Goal: Information Seeking & Learning: Learn about a topic

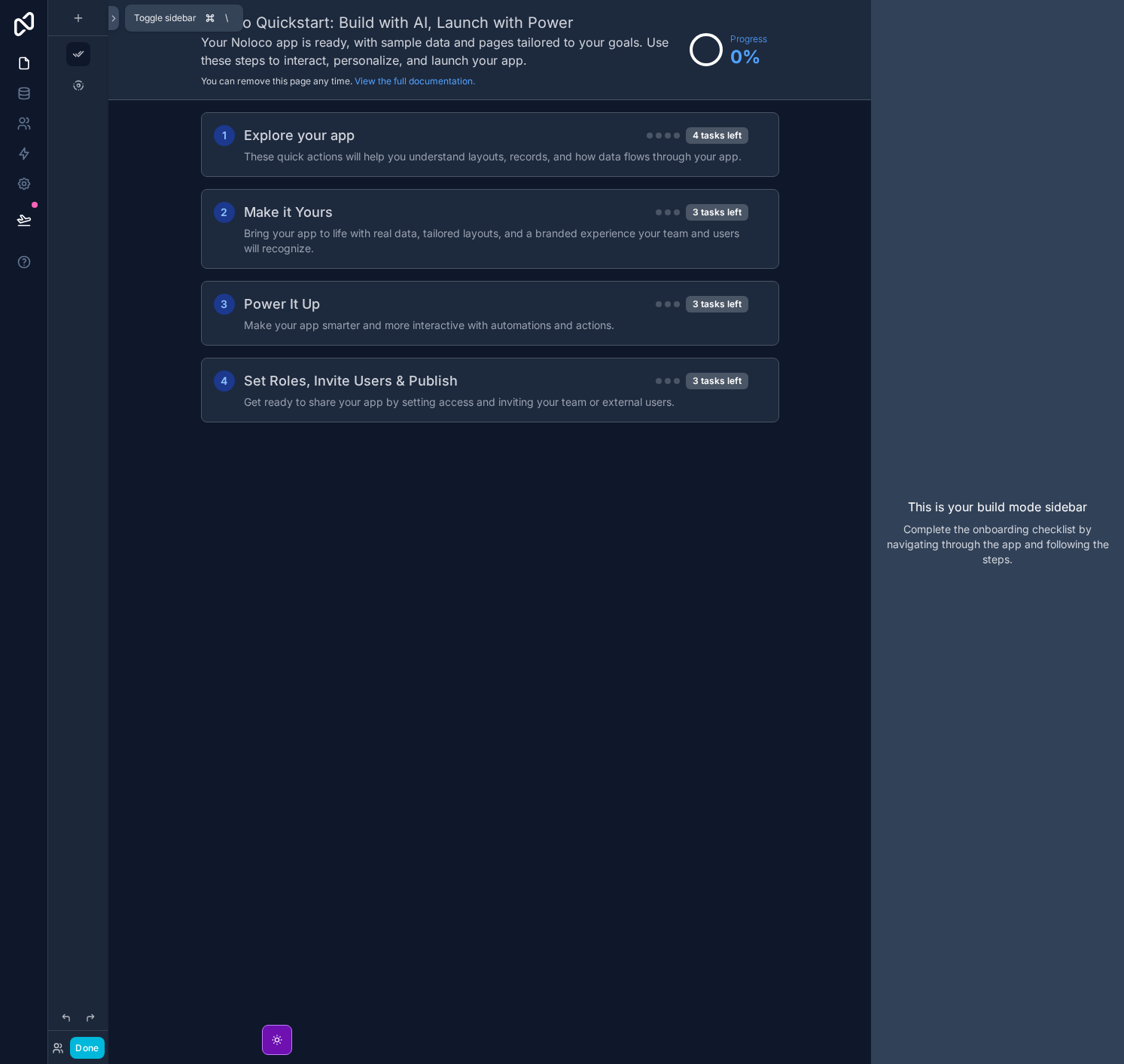
click at [113, 24] on button at bounding box center [114, 18] width 11 height 24
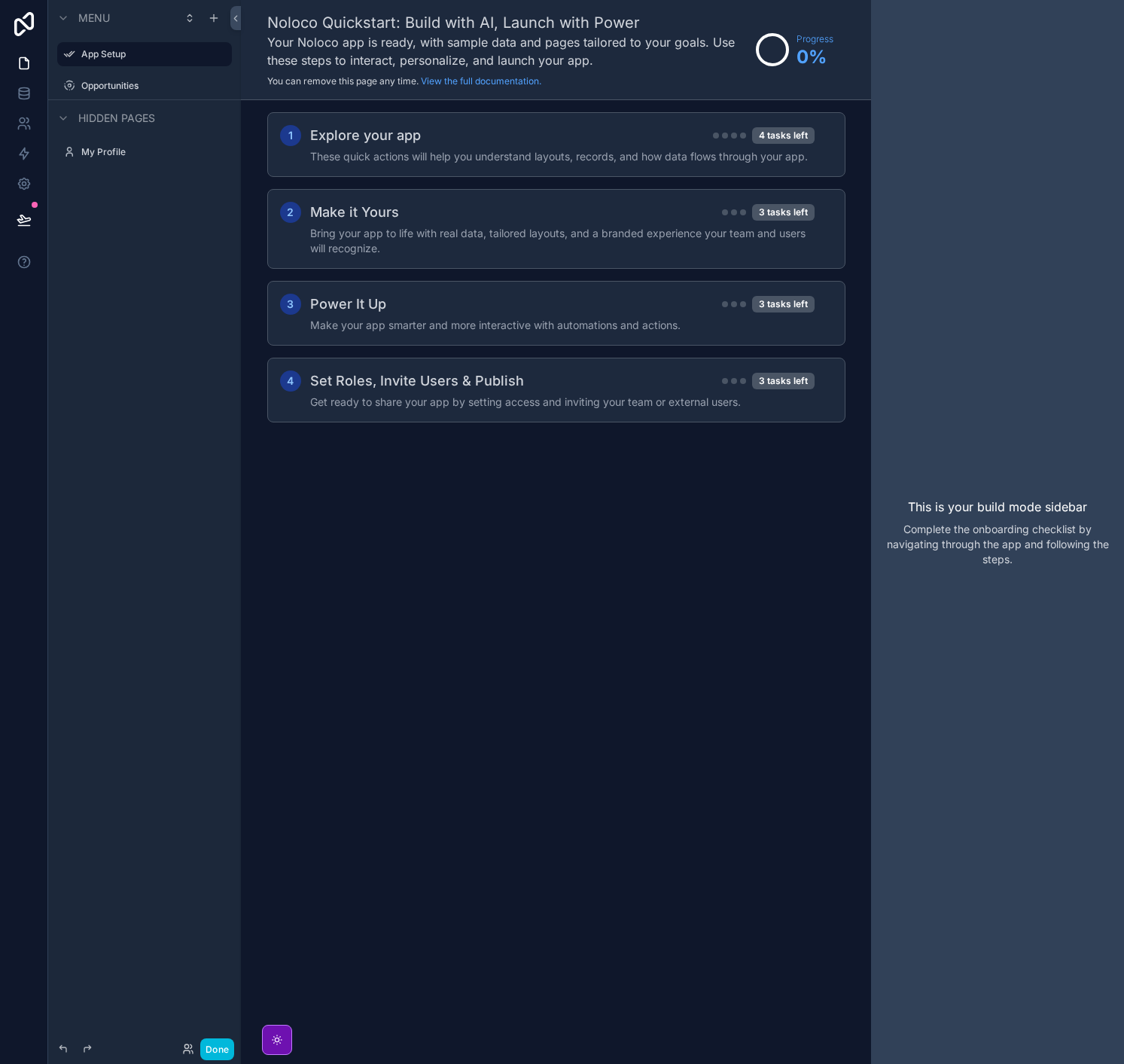
click at [119, 92] on div "Opportunities" at bounding box center [155, 85] width 147 height 12
click at [119, 83] on label "Opportunities" at bounding box center [153, 85] width 142 height 12
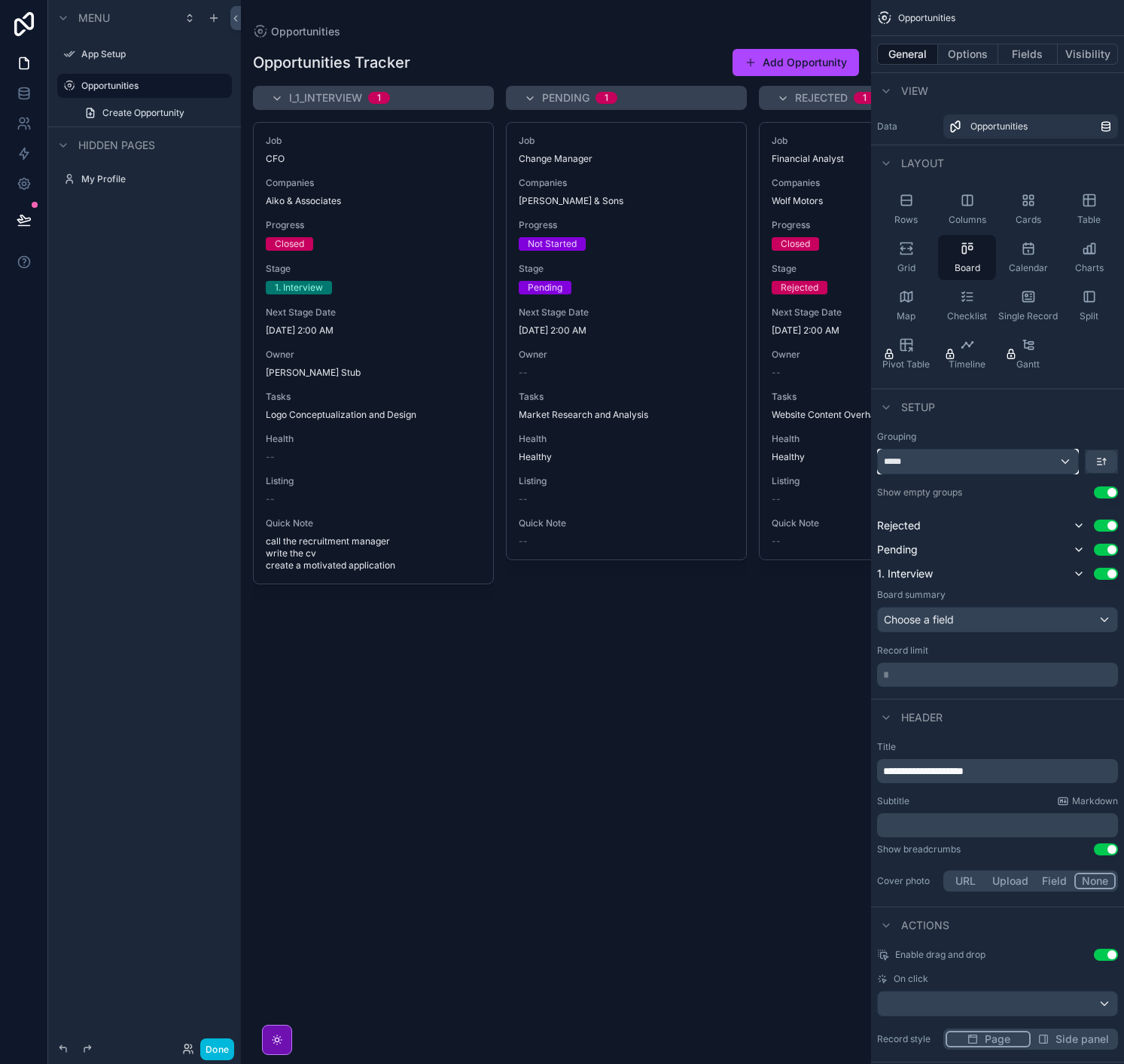
click at [1013, 463] on div "*****" at bounding box center [978, 462] width 200 height 24
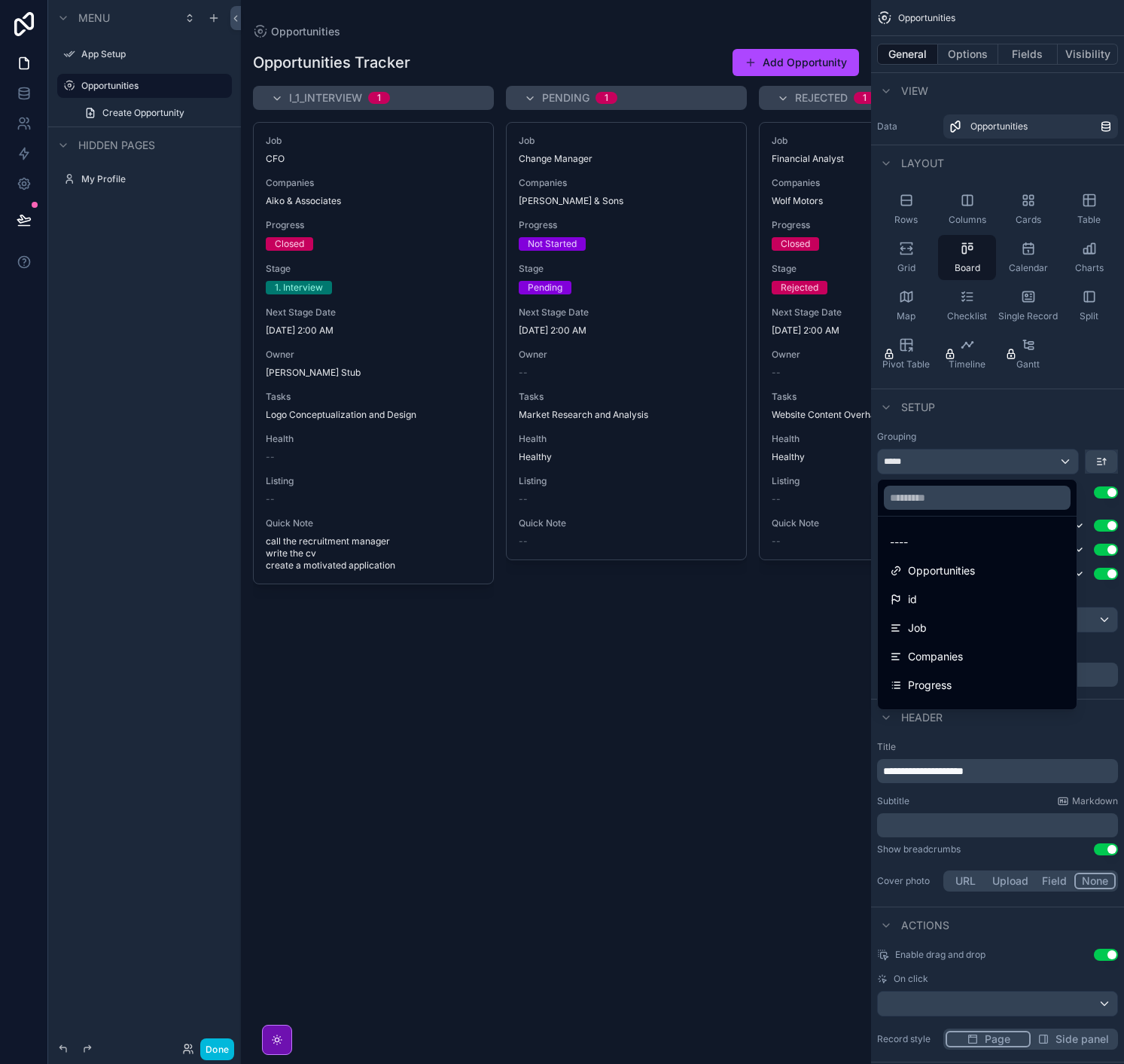
click at [1041, 440] on div "scrollable content" at bounding box center [562, 532] width 1124 height 1064
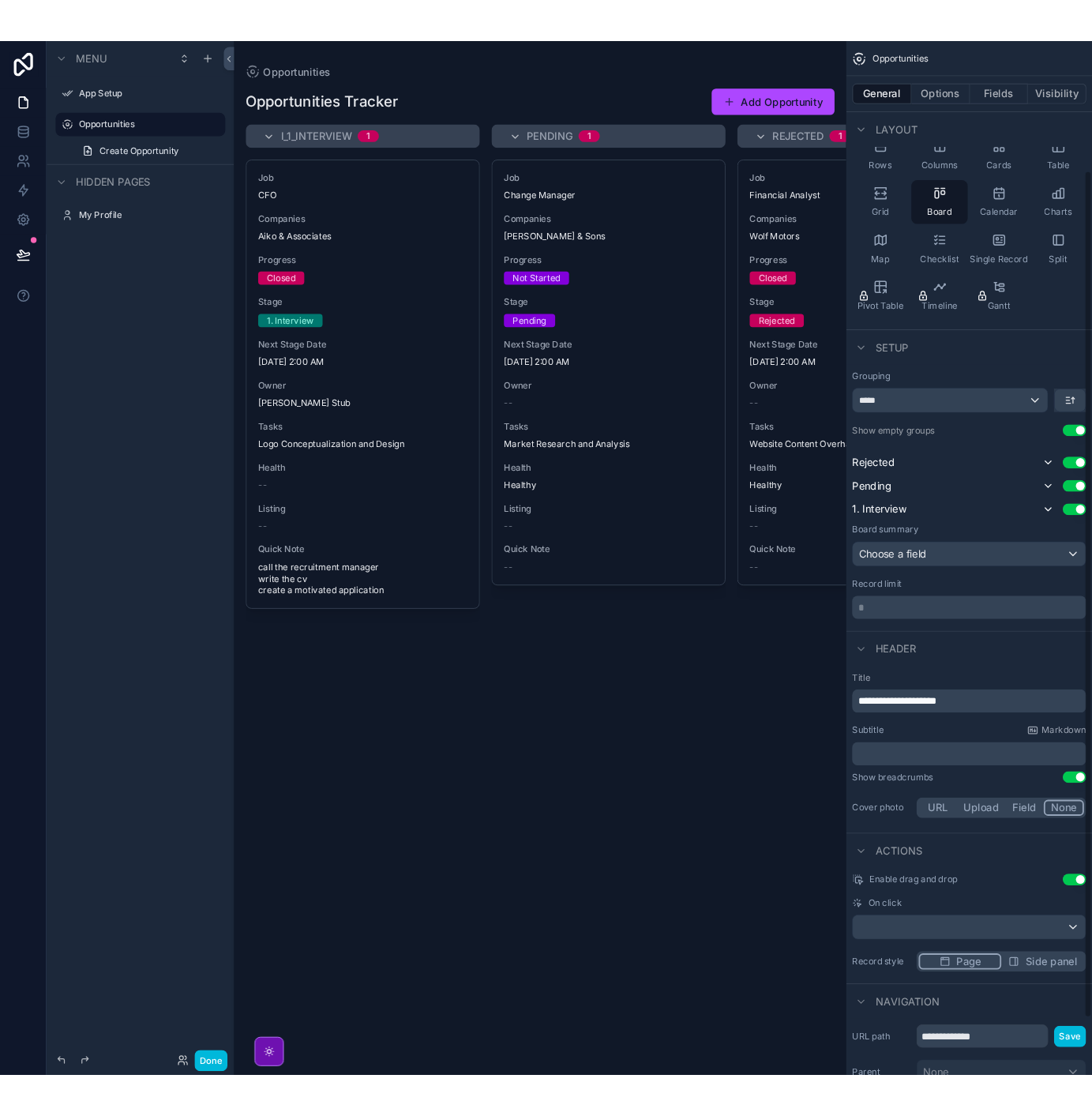
scroll to position [246, 0]
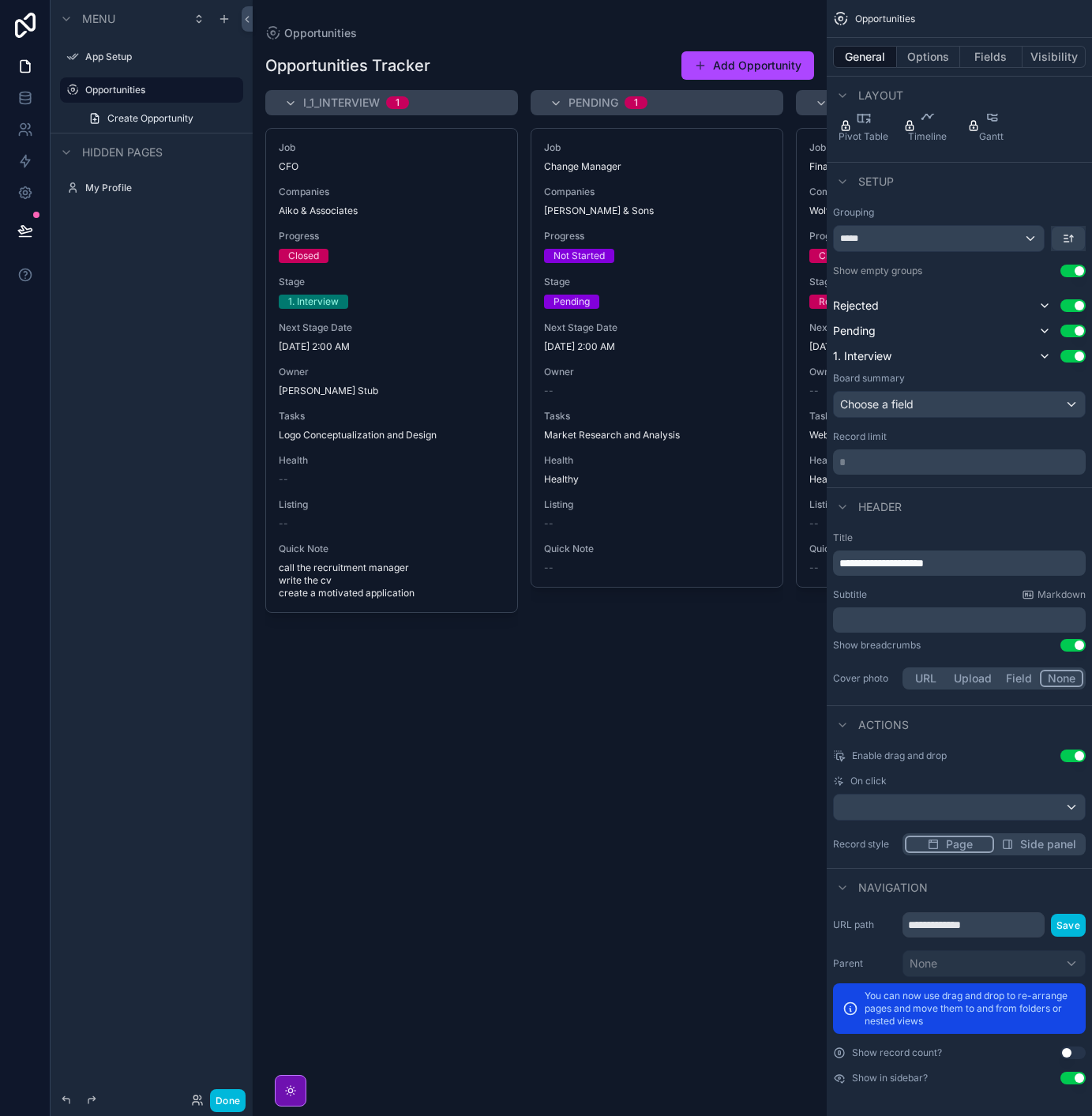
click at [383, 229] on div "scrollable content" at bounding box center [539, 558] width 574 height 1116
click at [396, 164] on span "CFO" at bounding box center [392, 166] width 226 height 12
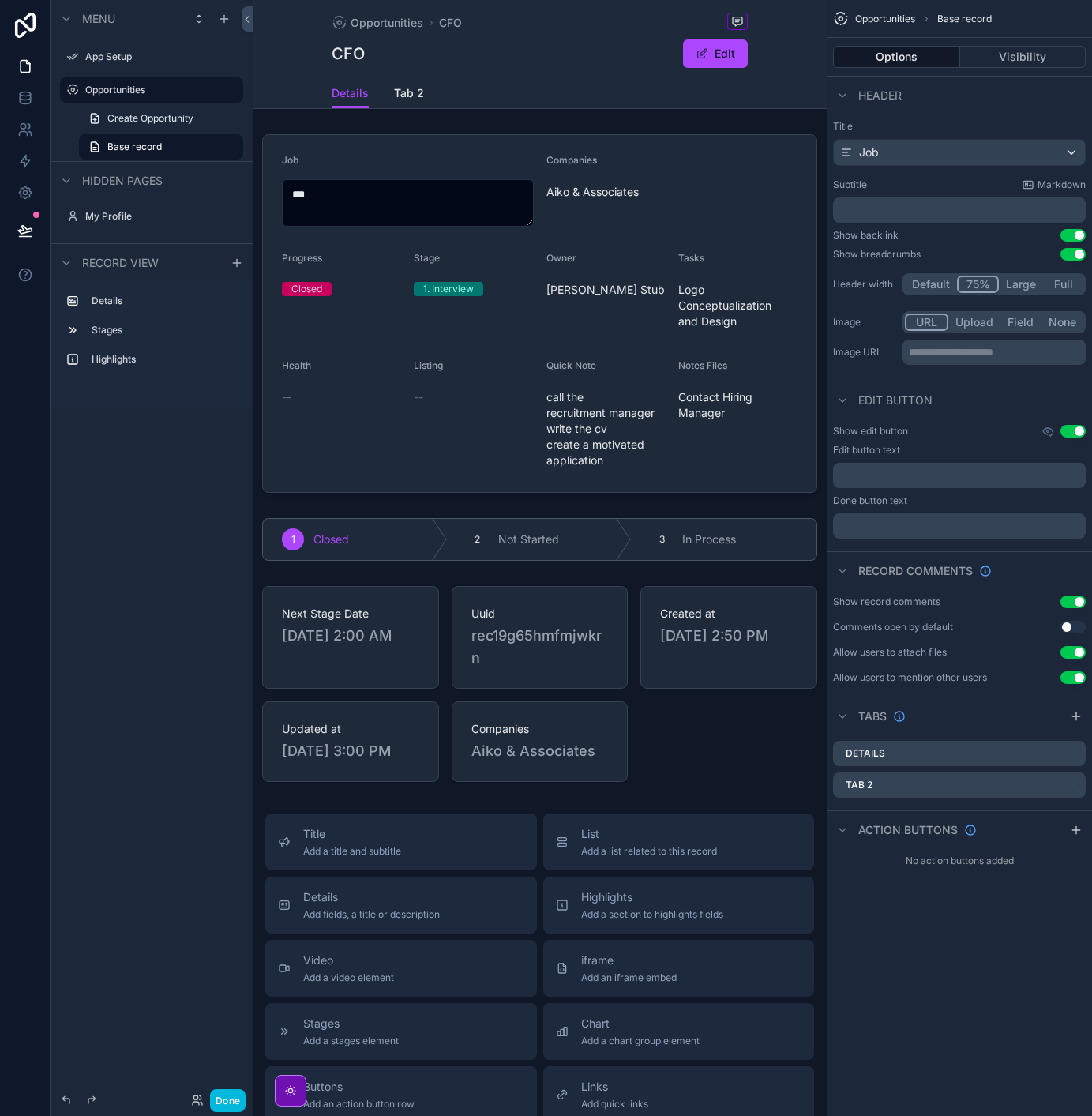
click at [698, 662] on div "scrollable content" at bounding box center [539, 684] width 574 height 208
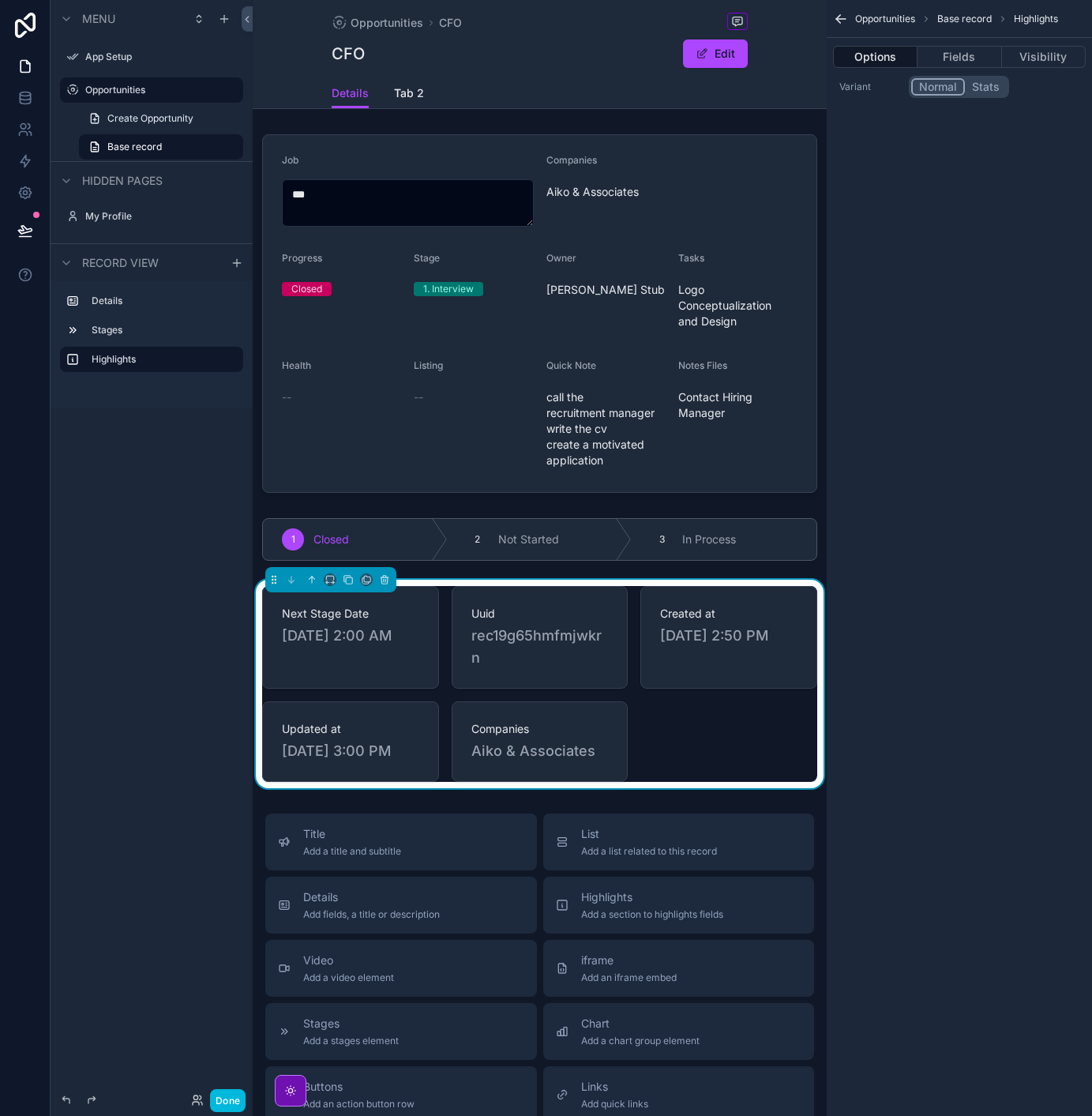
click at [717, 206] on div "scrollable content" at bounding box center [539, 314] width 574 height 371
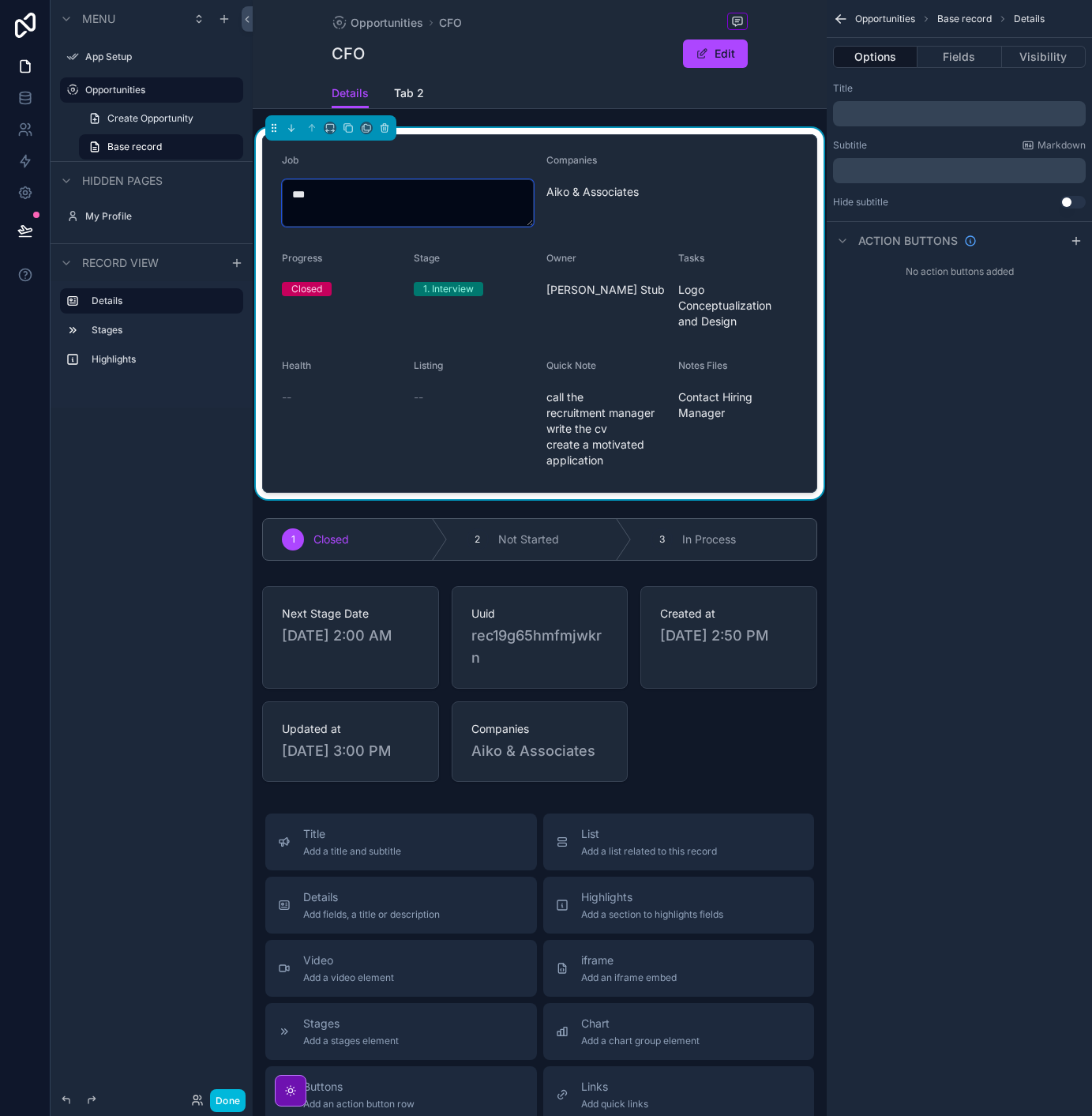
click at [434, 206] on textarea "***" at bounding box center [408, 202] width 252 height 47
click at [606, 211] on div "Companies Aiko & Associates" at bounding box center [672, 190] width 252 height 73
click at [600, 199] on span "Aiko & Associates" at bounding box center [672, 191] width 252 height 16
click at [598, 192] on span "Aiko & Associates" at bounding box center [672, 191] width 252 height 16
click at [443, 201] on textarea "***" at bounding box center [408, 202] width 252 height 47
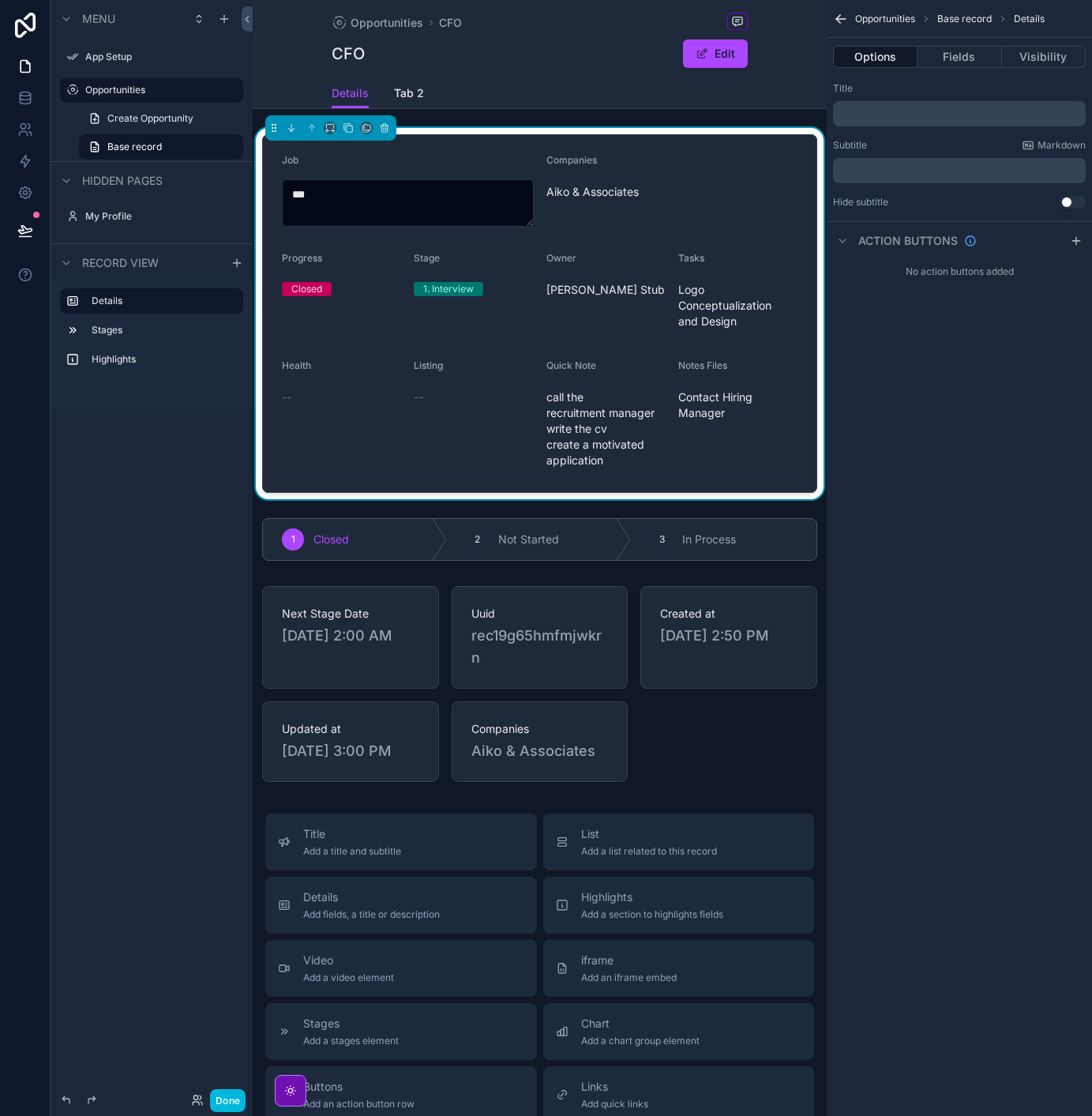
click at [507, 242] on form "Job *** Companies Aiko & Associates Progress Closed Stage 1. Interview Owner [P…" at bounding box center [539, 313] width 554 height 357
click at [570, 223] on div "Companies Aiko & Associates" at bounding box center [672, 190] width 252 height 73
click at [570, 204] on div "Companies Aiko & Associates" at bounding box center [672, 190] width 252 height 73
click at [570, 198] on span "Aiko & Associates" at bounding box center [672, 191] width 252 height 16
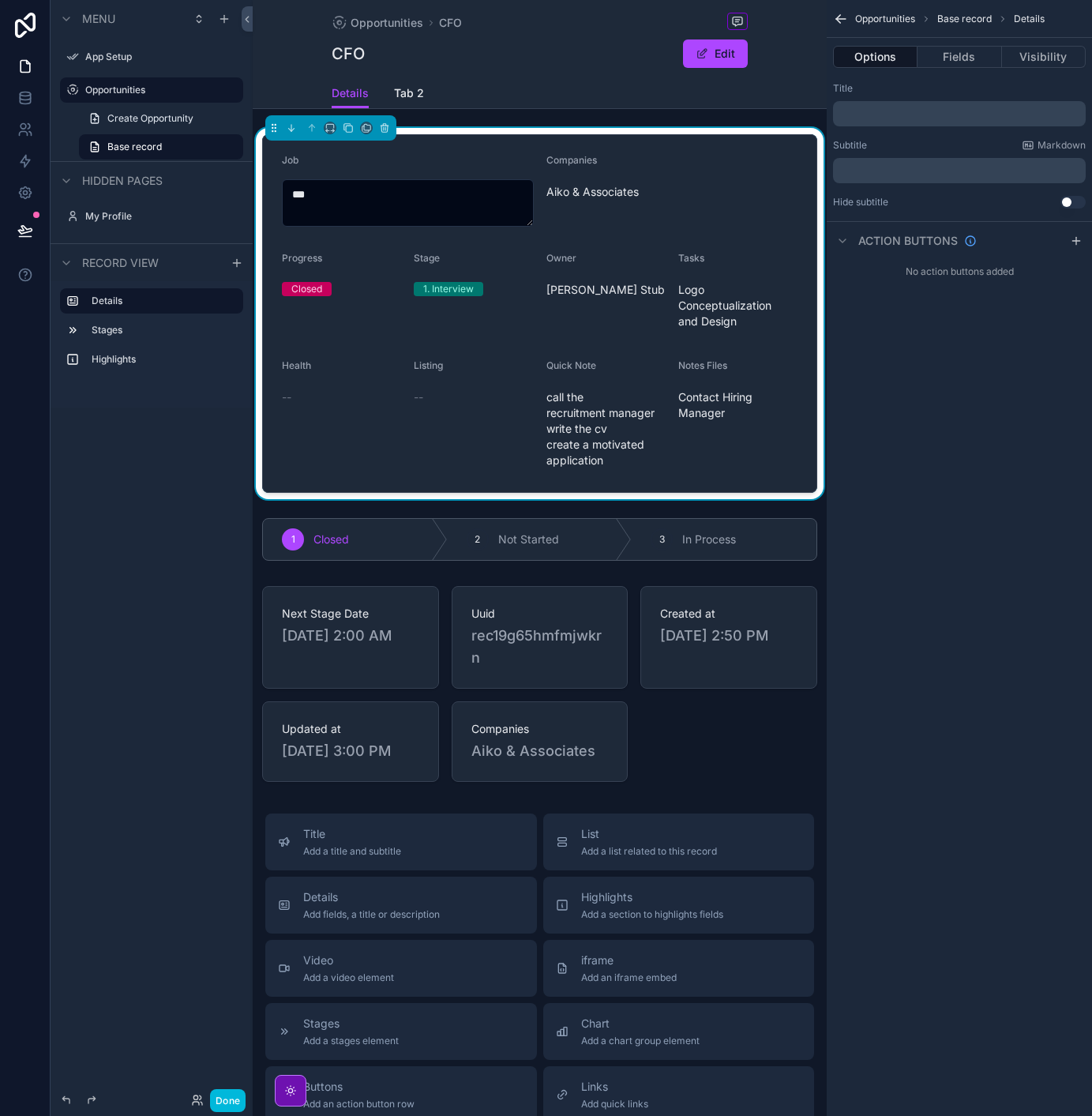
click at [571, 197] on span "Aiko & Associates" at bounding box center [672, 191] width 252 height 16
click at [571, 198] on span "Aiko & Associates" at bounding box center [672, 191] width 252 height 16
click at [957, 59] on button "Fields" at bounding box center [959, 57] width 84 height 22
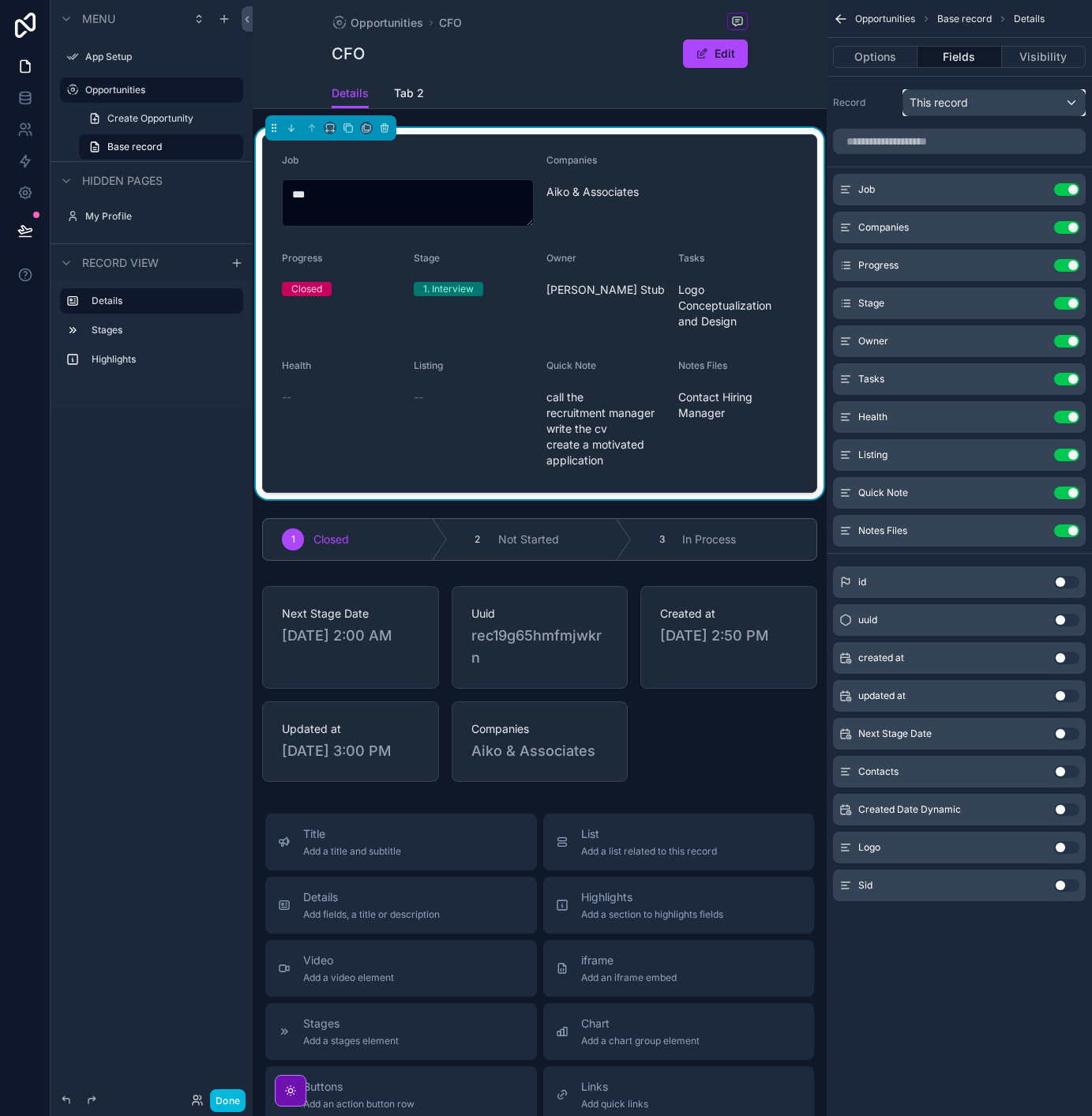
click at [1012, 106] on div "This record" at bounding box center [994, 103] width 182 height 25
click at [1012, 102] on div "scrollable content" at bounding box center [546, 558] width 1092 height 1116
click at [0, 0] on icon "scrollable content" at bounding box center [0, 0] width 0 height 0
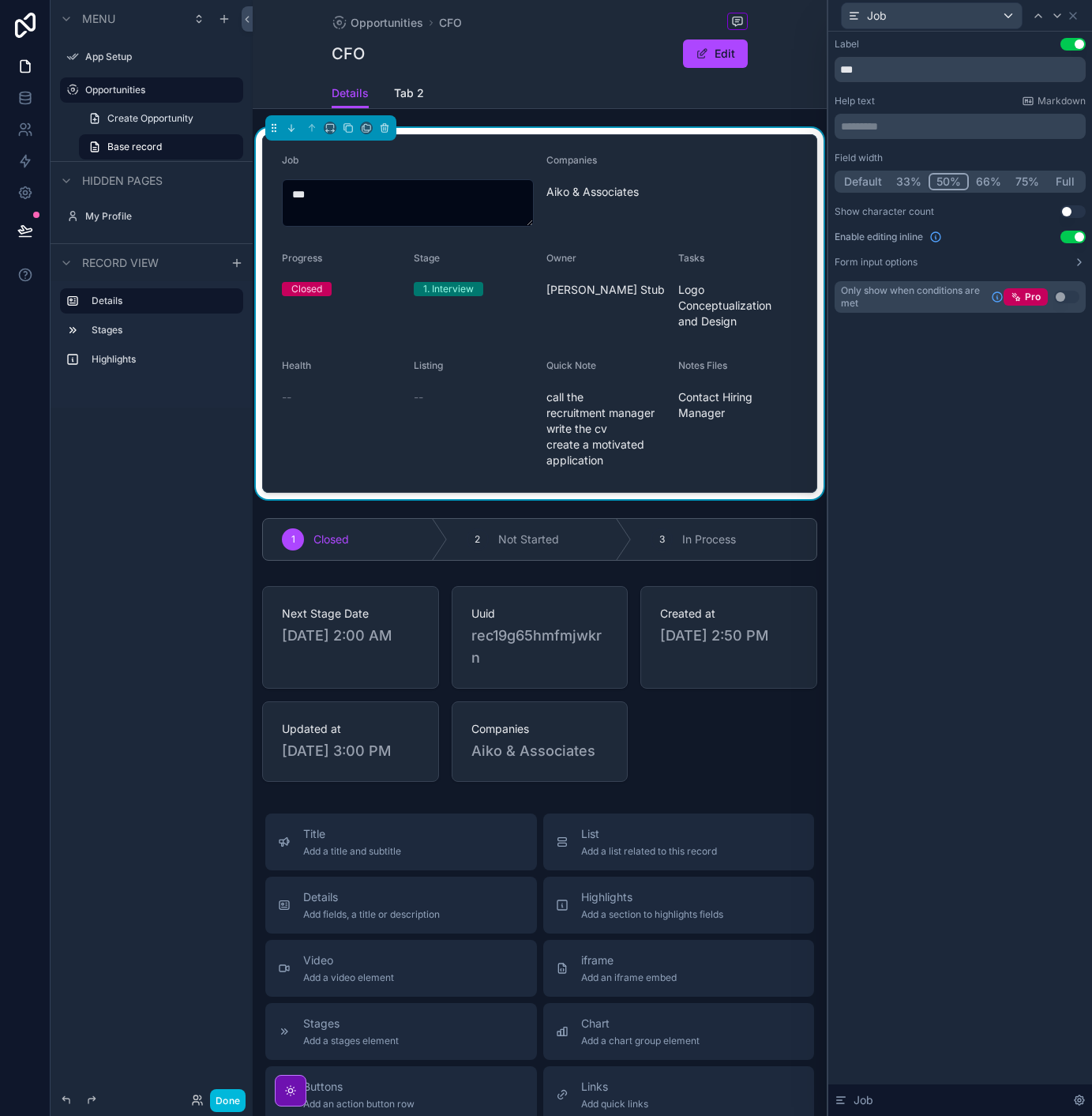
click at [728, 211] on div "Companies Aiko & Associates" at bounding box center [672, 190] width 252 height 73
click at [1073, 19] on icon at bounding box center [1072, 15] width 12 height 12
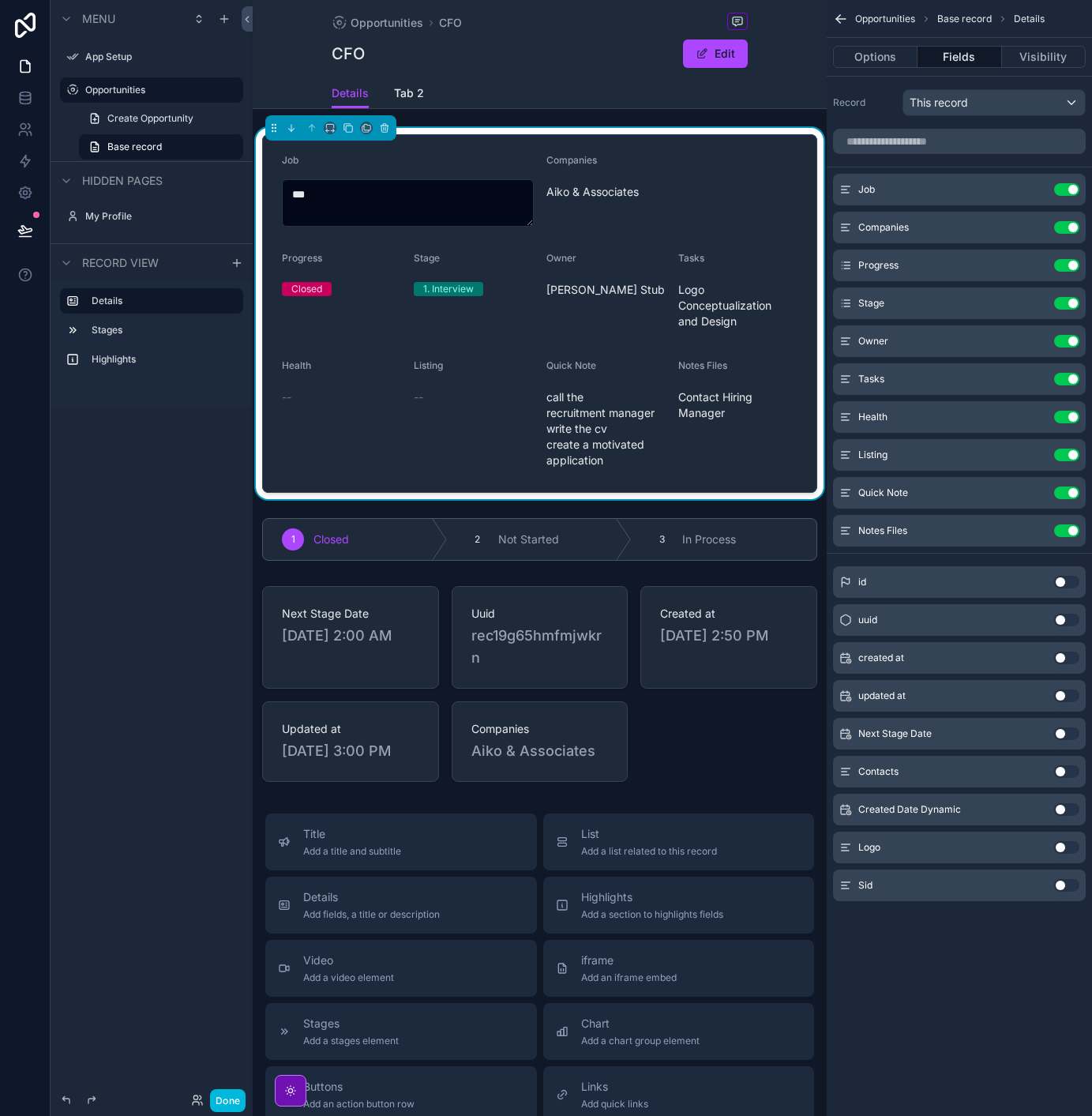
click at [0, 0] on icon "scrollable content" at bounding box center [0, 0] width 0 height 0
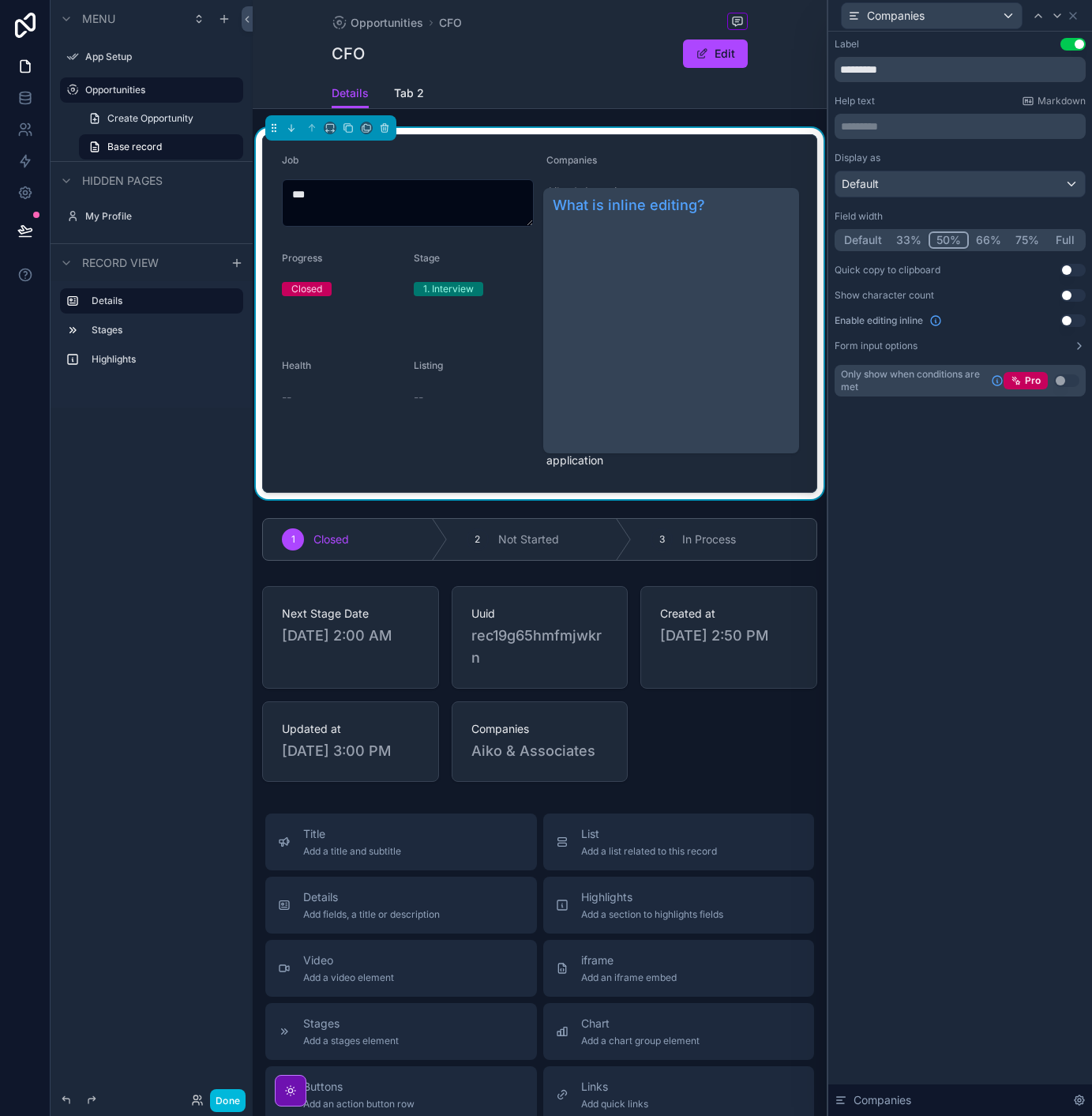
click at [939, 326] on icon at bounding box center [936, 321] width 9 height 9
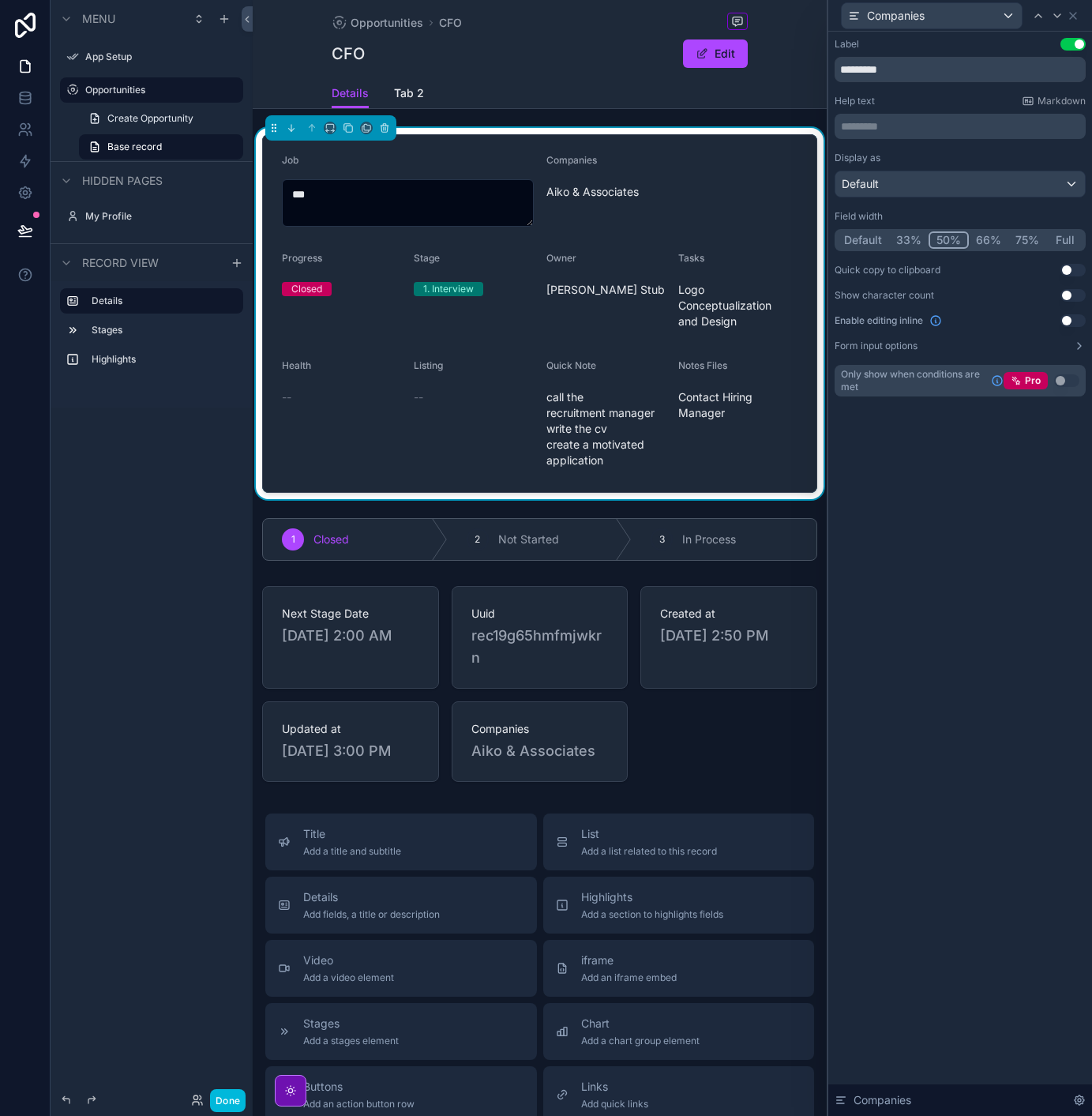
click at [575, 89] on div "Details Tab 2" at bounding box center [539, 93] width 416 height 30
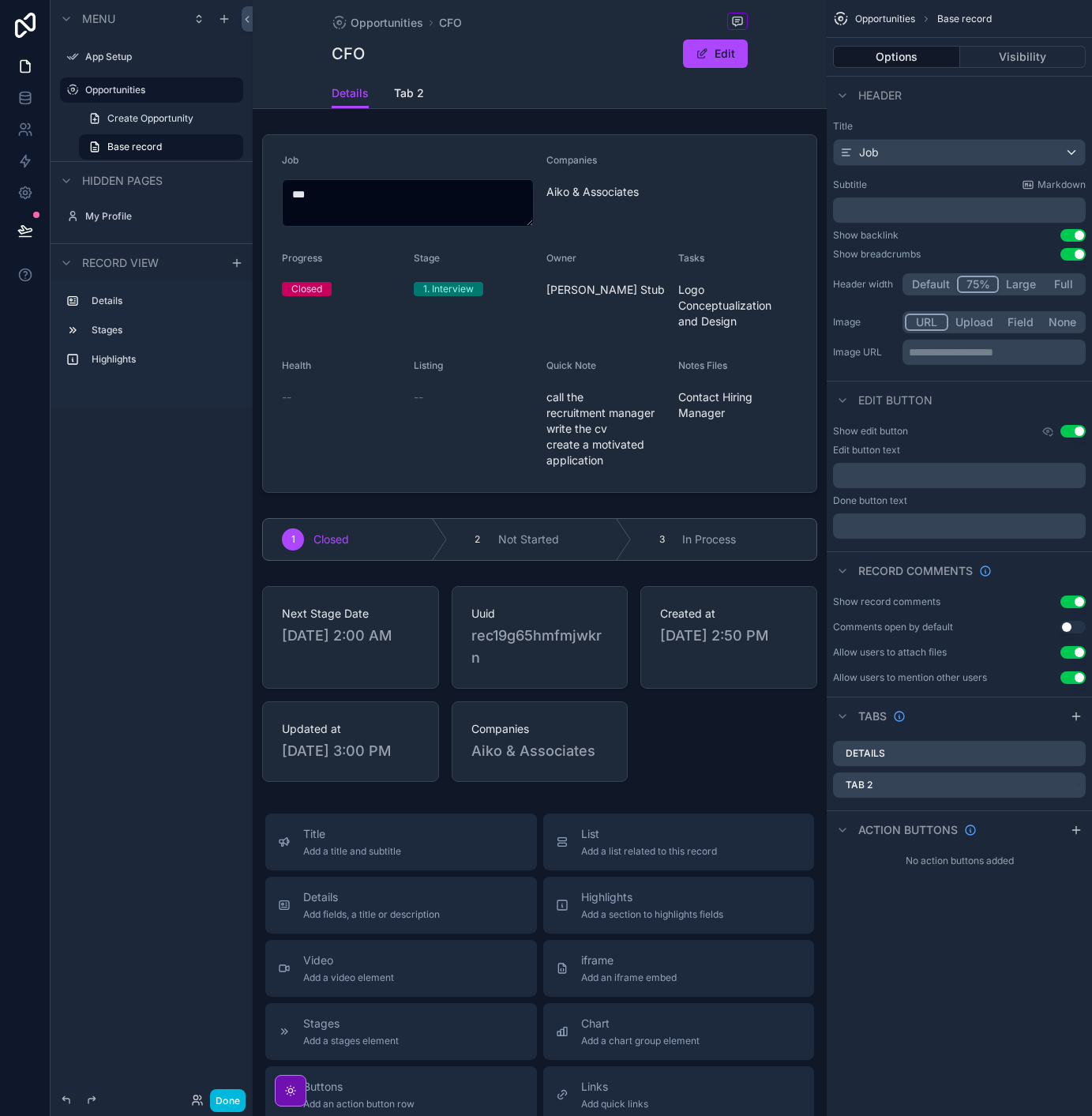
click at [414, 90] on span "Tab 2" at bounding box center [410, 93] width 30 height 16
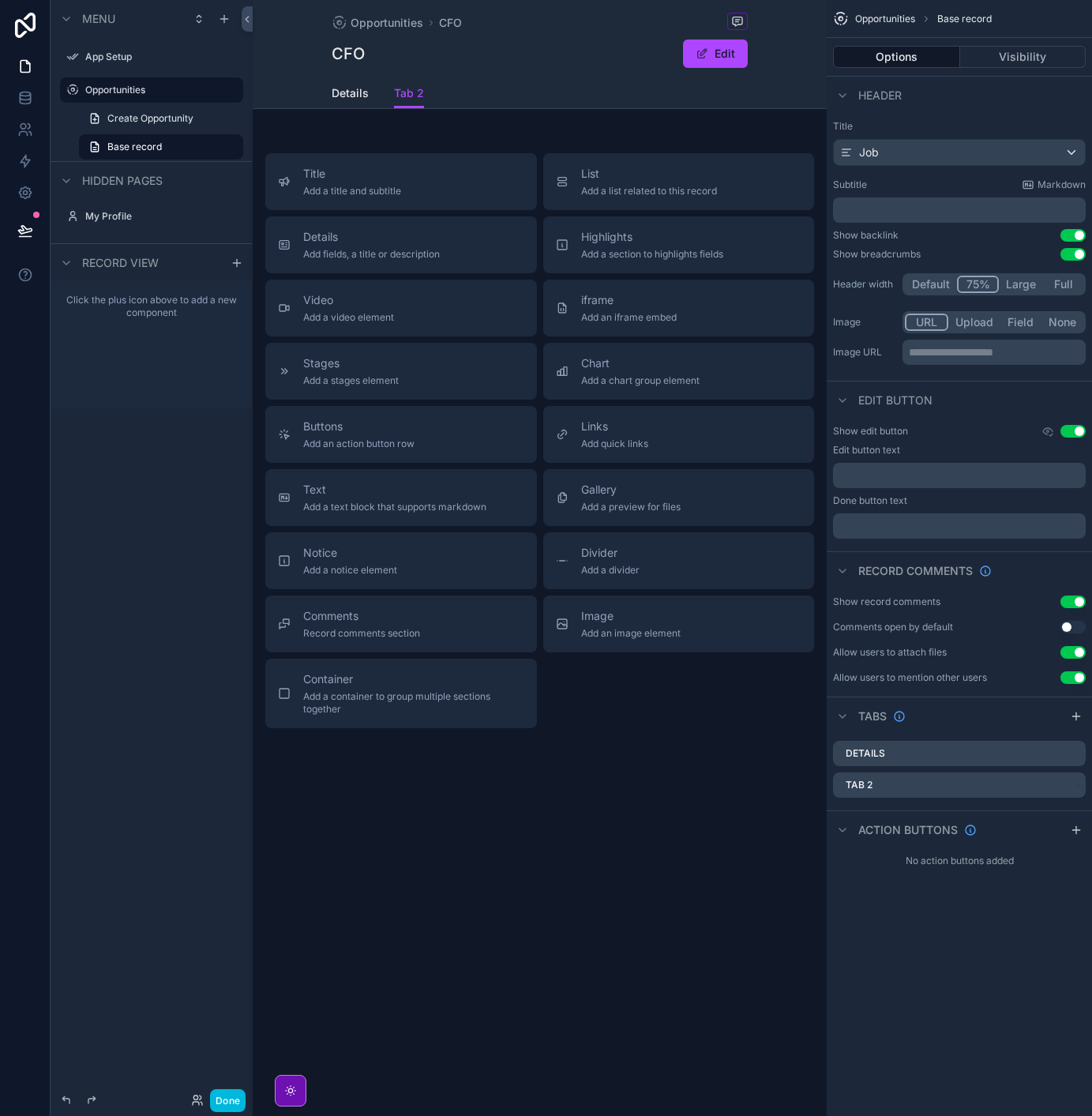
click at [365, 90] on span "Details" at bounding box center [349, 93] width 37 height 16
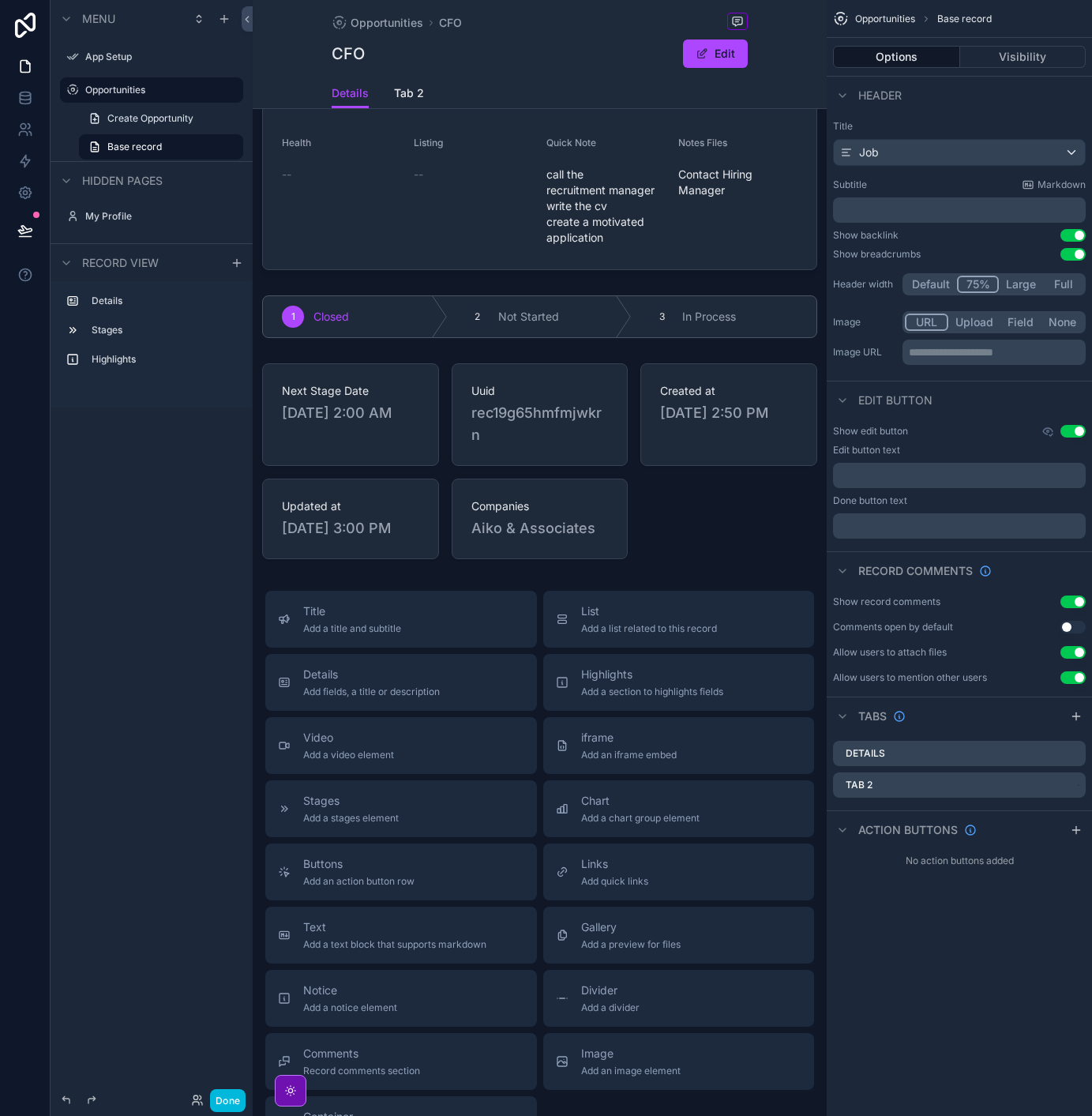
scroll to position [208, 0]
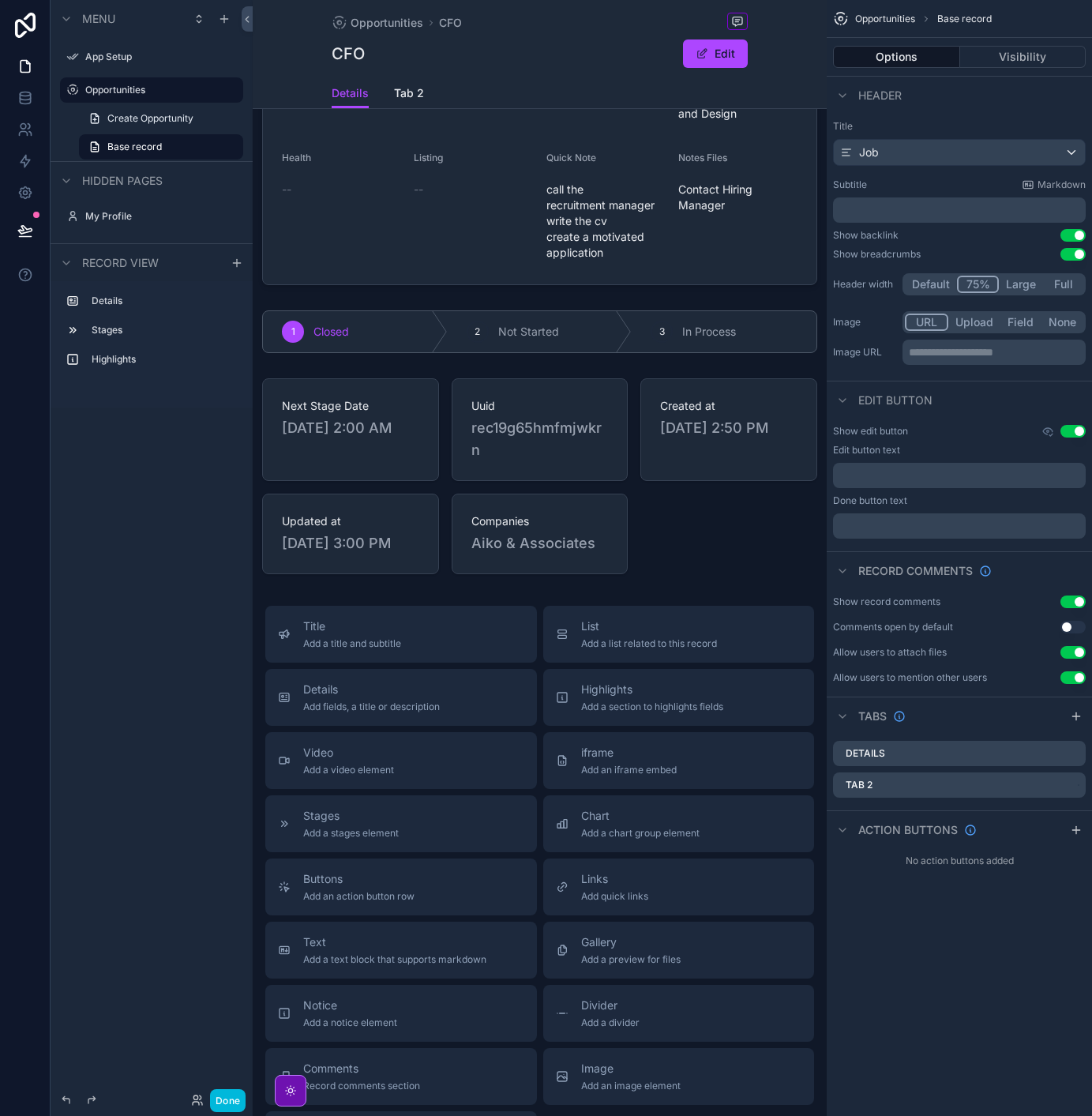
click at [523, 348] on div "scrollable content" at bounding box center [539, 332] width 574 height 56
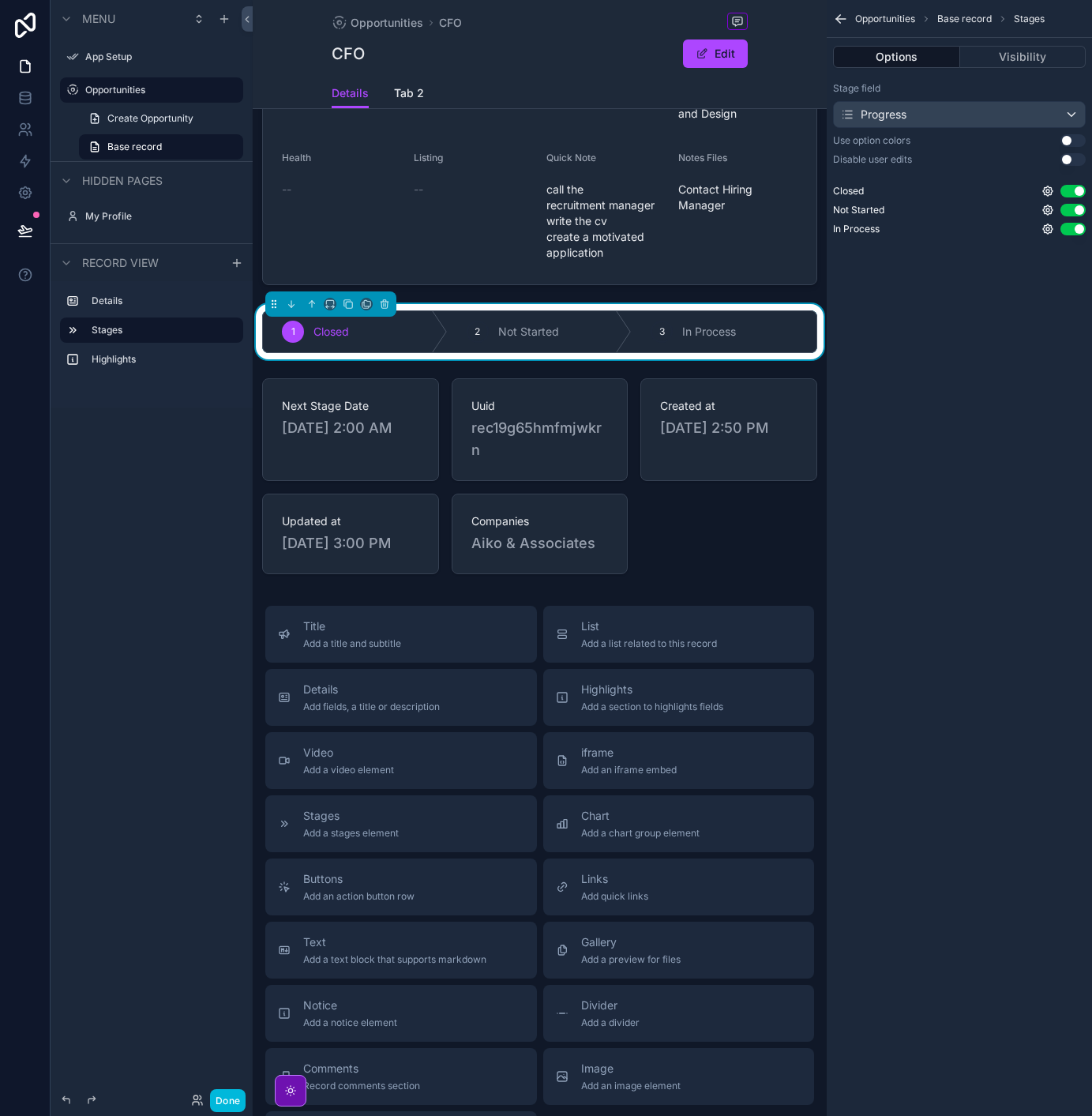
click at [514, 429] on div "scrollable content" at bounding box center [539, 476] width 574 height 208
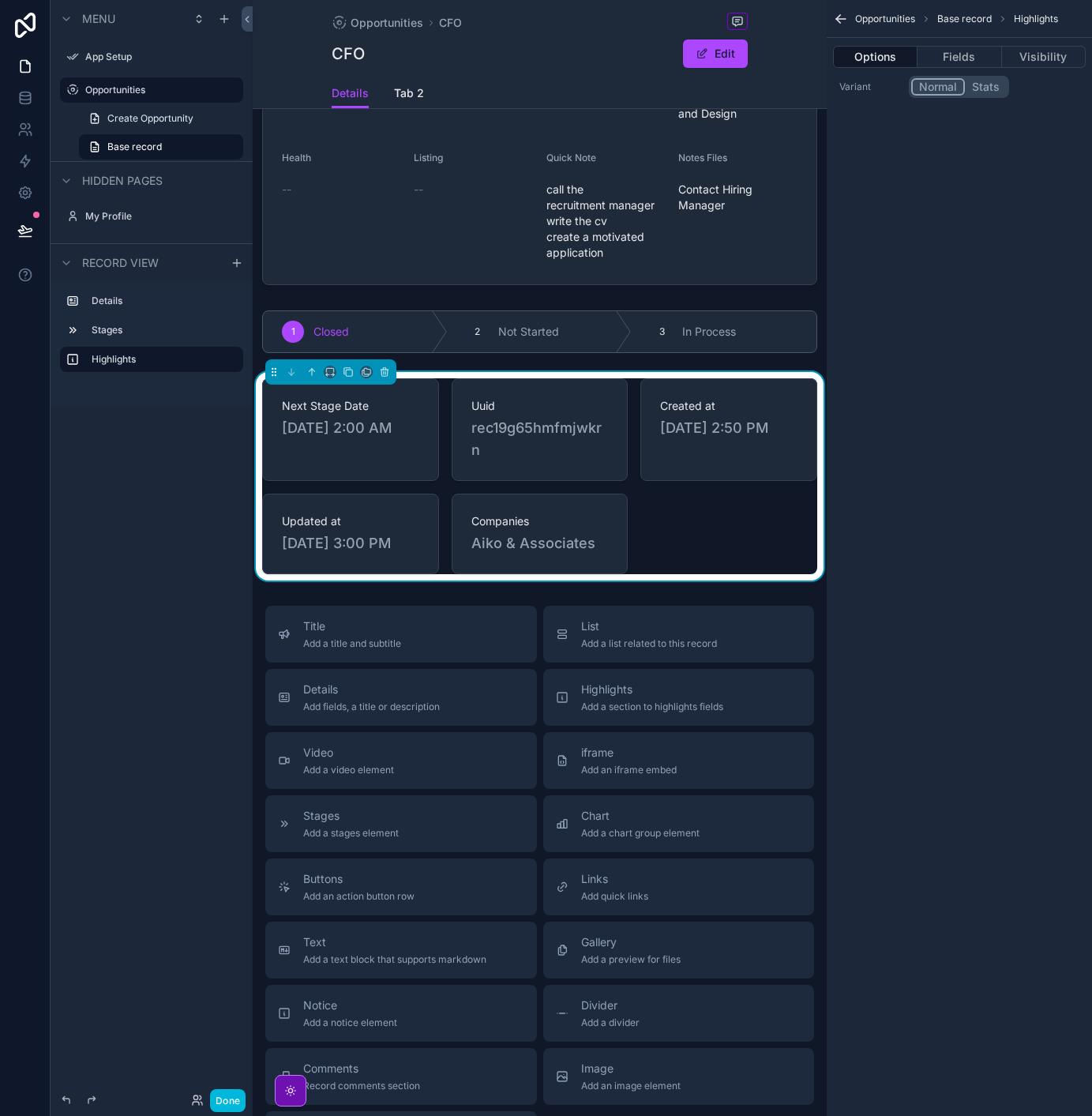
click at [34, 445] on div at bounding box center [25, 558] width 51 height 1116
click at [164, 463] on div "Menu App Setup Opportunities Create Opportunity Base record Hidden pages My Pro…" at bounding box center [152, 548] width 202 height 1097
